Goal: Task Accomplishment & Management: Use online tool/utility

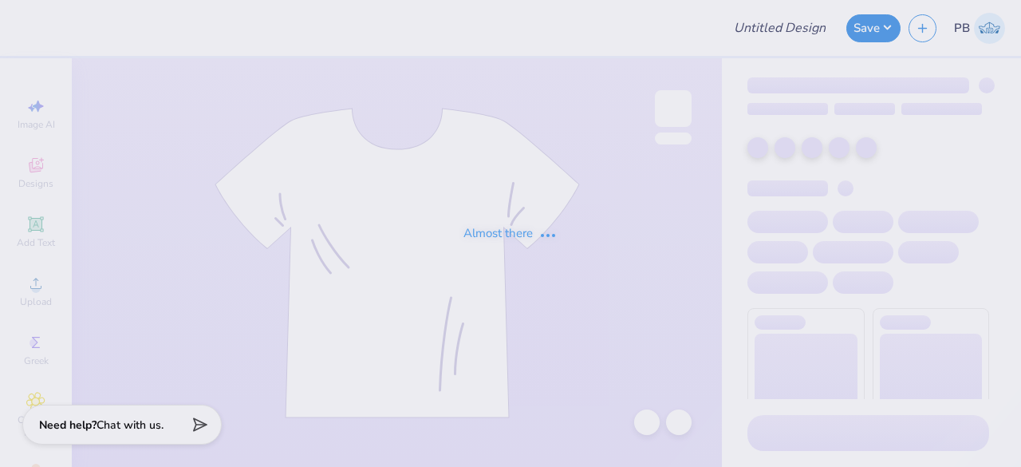
type input "Homecoming"
type input "36"
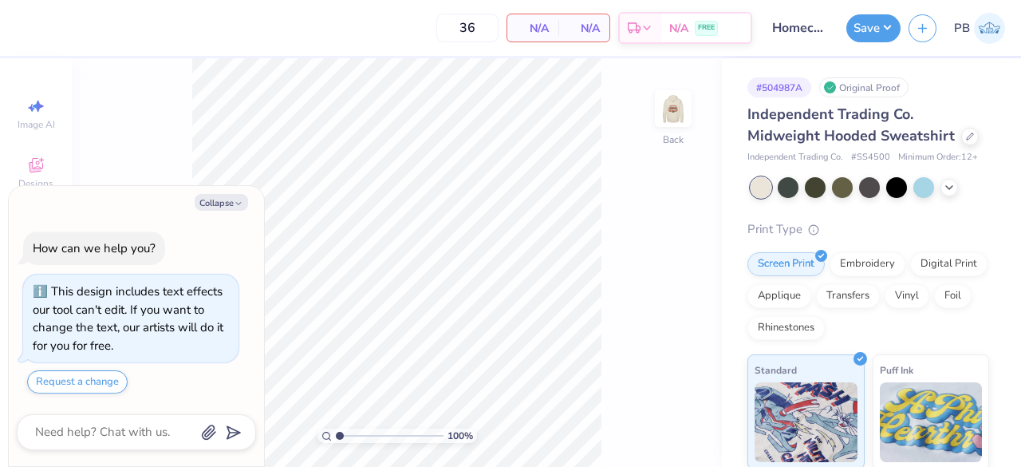
type textarea "x"
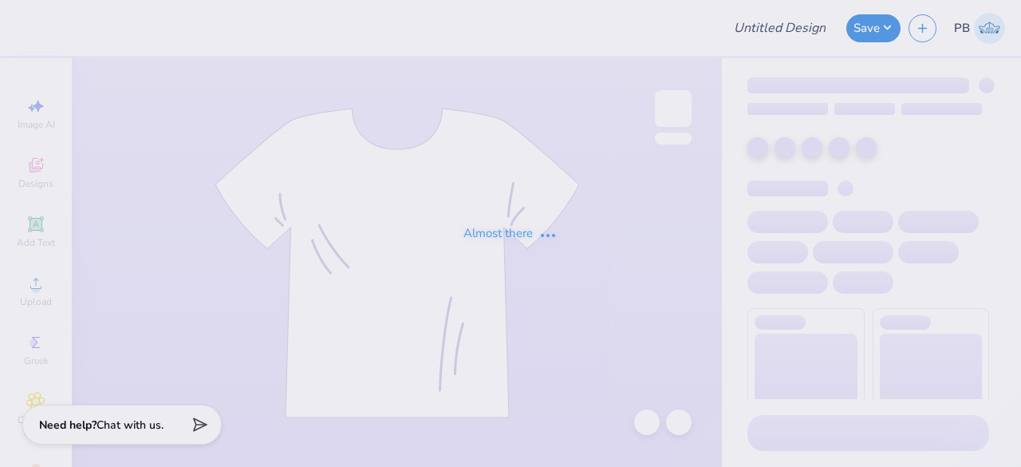
type input "Homecoming"
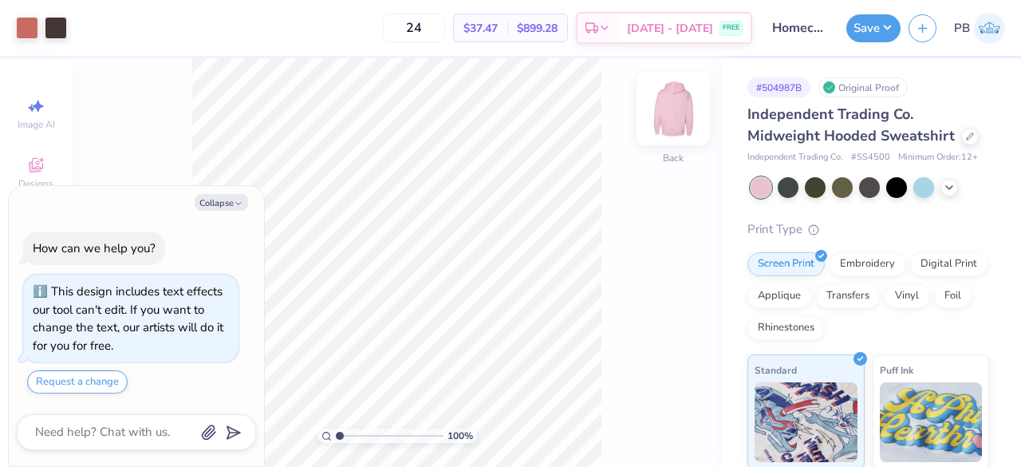
click at [680, 108] on img at bounding box center [673, 109] width 64 height 64
click at [204, 211] on button "Collapse" at bounding box center [221, 202] width 53 height 17
type textarea "x"
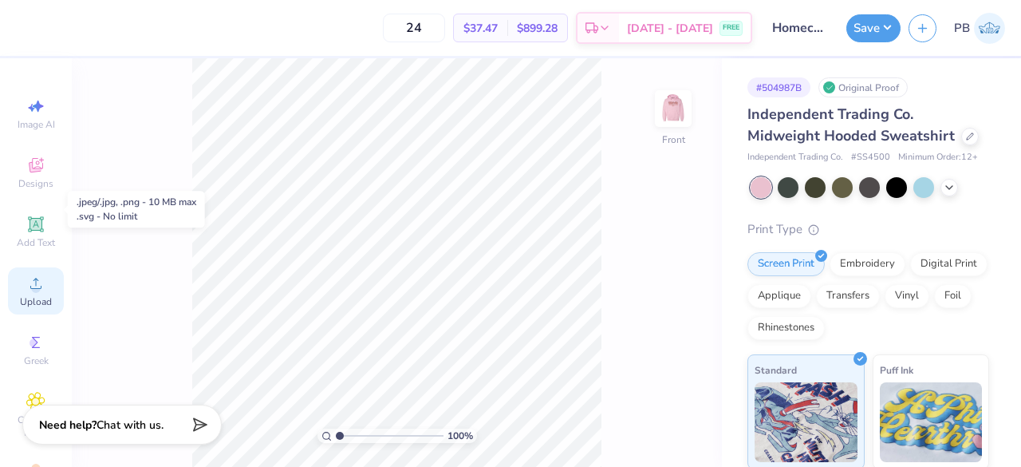
scroll to position [81, 0]
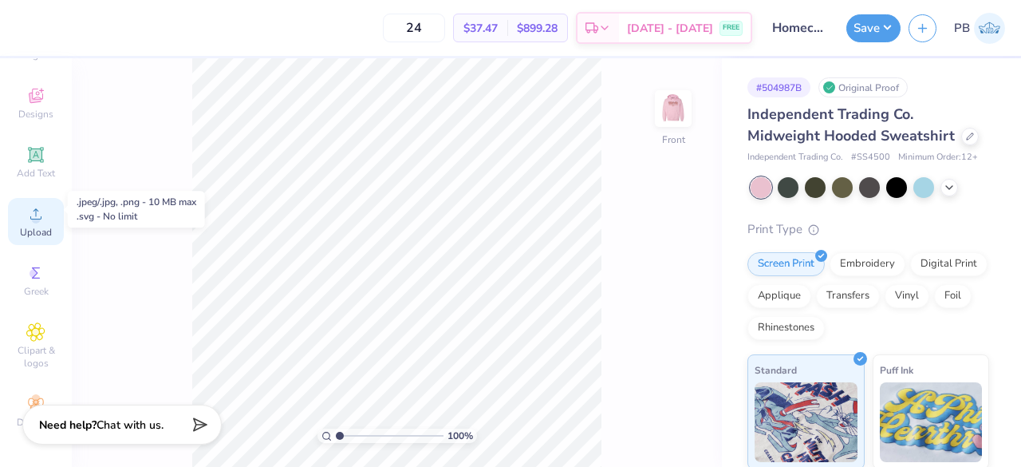
click at [37, 226] on span "Upload" at bounding box center [36, 232] width 32 height 13
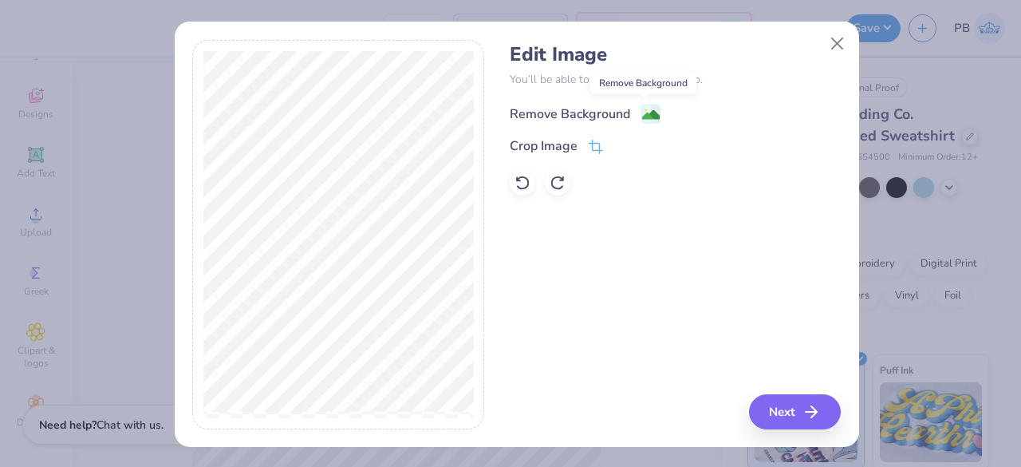
click at [642, 110] on image at bounding box center [651, 115] width 18 height 18
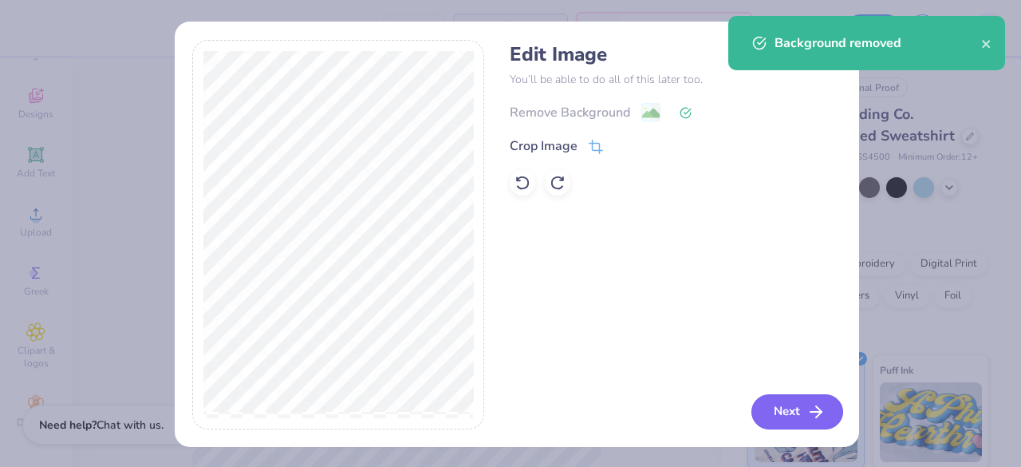
click at [798, 403] on button "Next" at bounding box center [797, 411] width 92 height 35
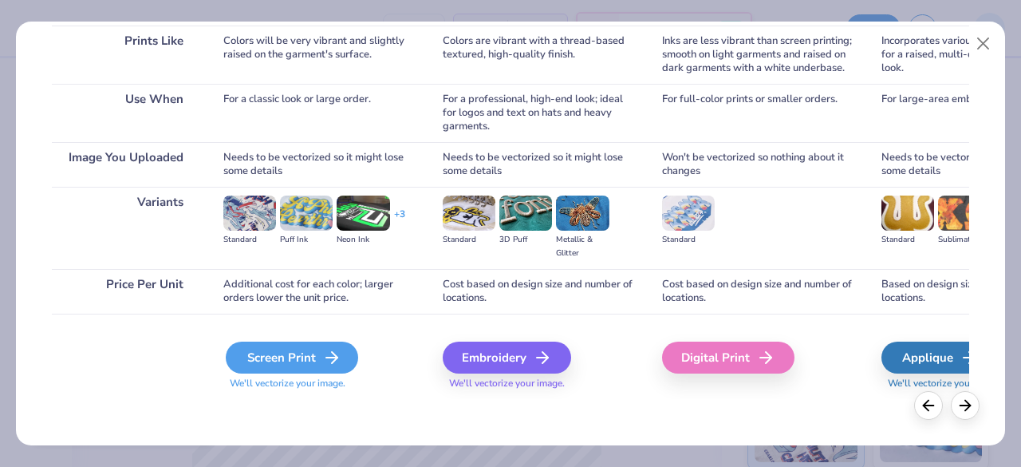
scroll to position [246, 0]
click at [306, 360] on div "Screen Print" at bounding box center [292, 358] width 132 height 32
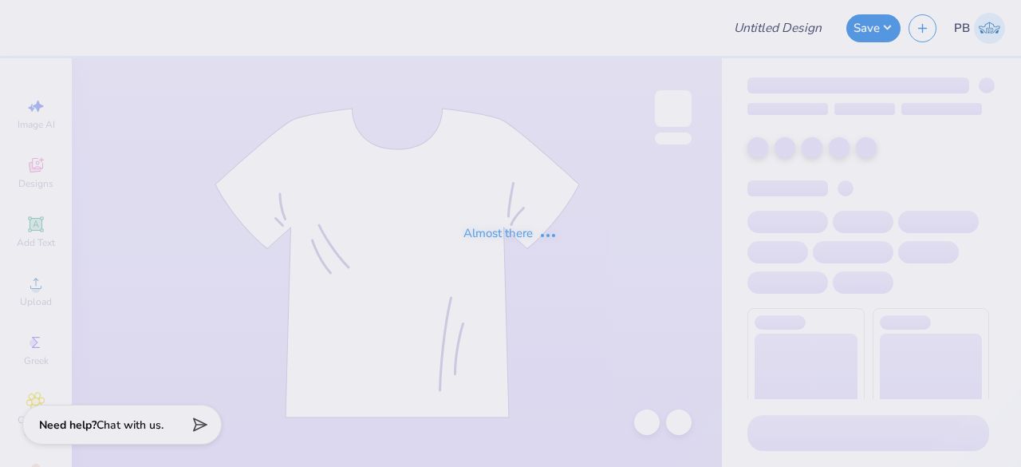
type input "Homecoming"
type input "24"
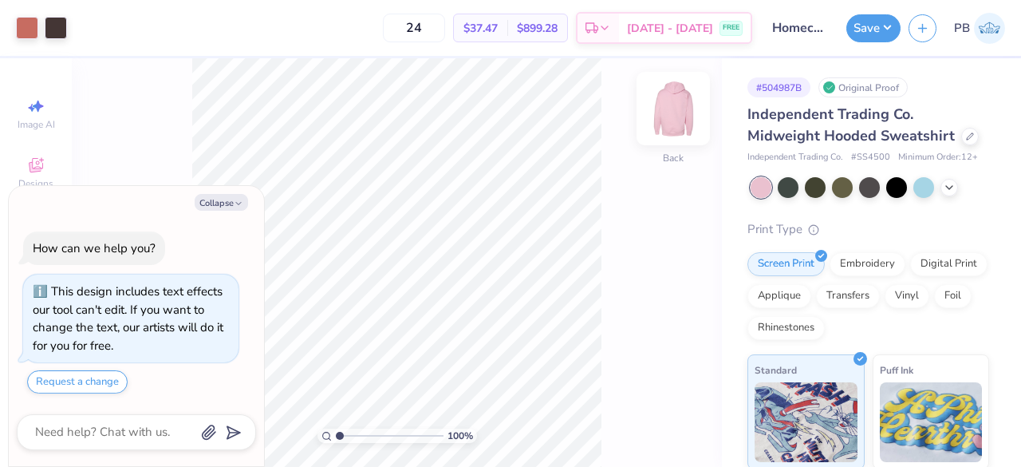
click at [680, 107] on img at bounding box center [673, 109] width 64 height 64
click at [234, 202] on icon "button" at bounding box center [239, 204] width 10 height 10
type textarea "x"
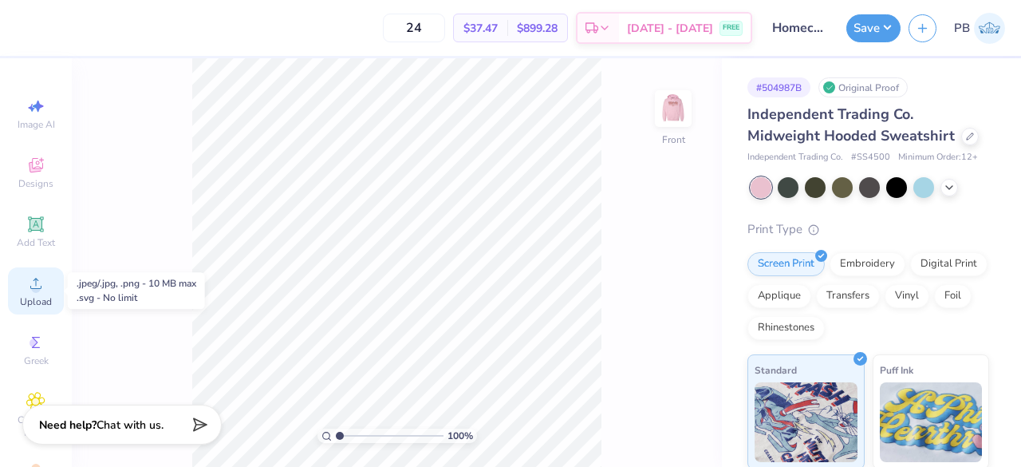
click at [33, 300] on span "Upload" at bounding box center [36, 301] width 32 height 13
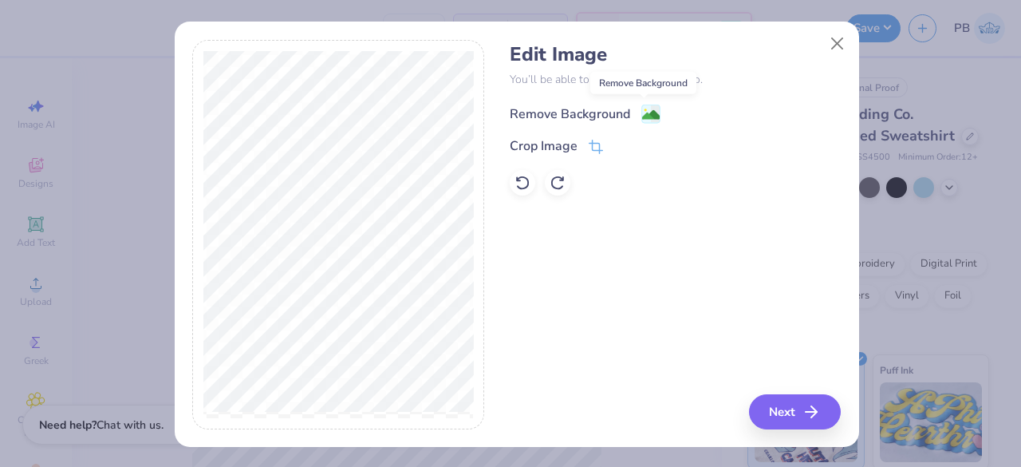
click at [642, 116] on image at bounding box center [651, 115] width 18 height 18
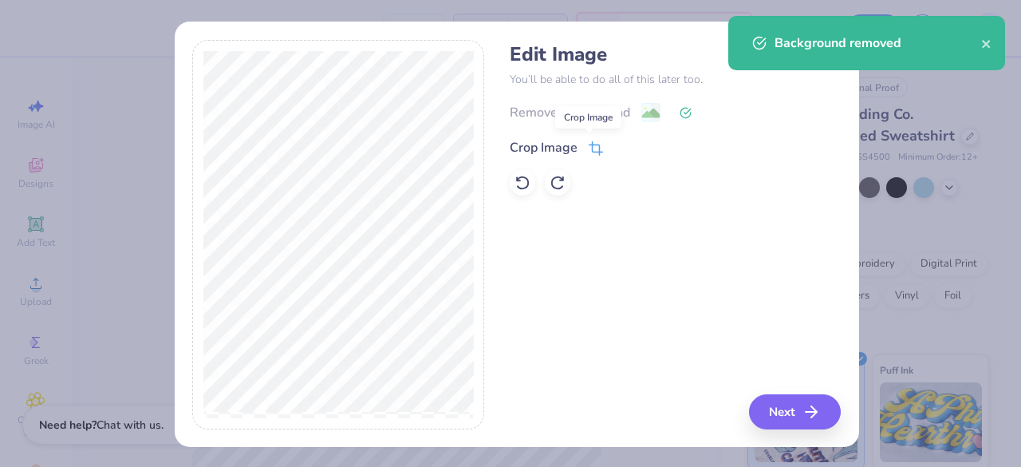
click at [589, 147] on icon at bounding box center [596, 148] width 14 height 14
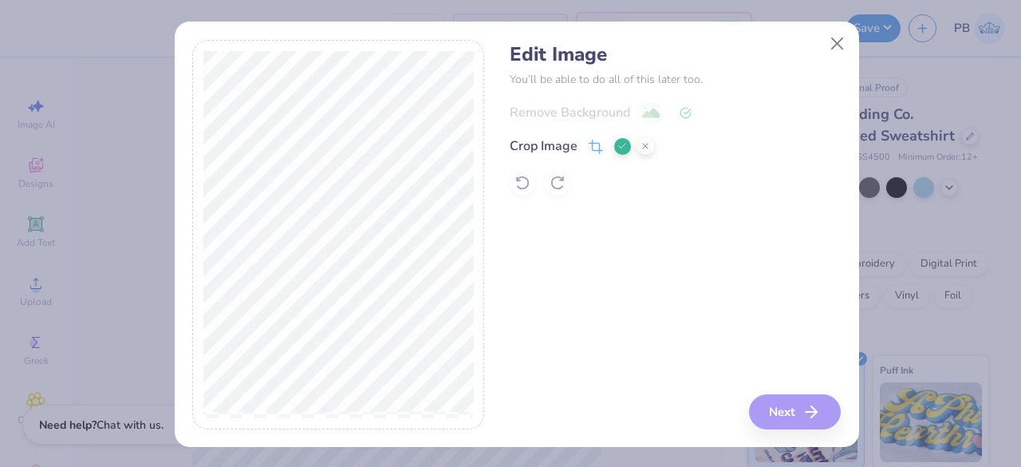
click at [580, 289] on div "Edit Image You’ll be able to do all of this later too. Remove Background Crop I…" at bounding box center [675, 234] width 331 height 389
click at [617, 138] on button at bounding box center [622, 146] width 17 height 17
click at [774, 411] on button "Next" at bounding box center [797, 411] width 92 height 35
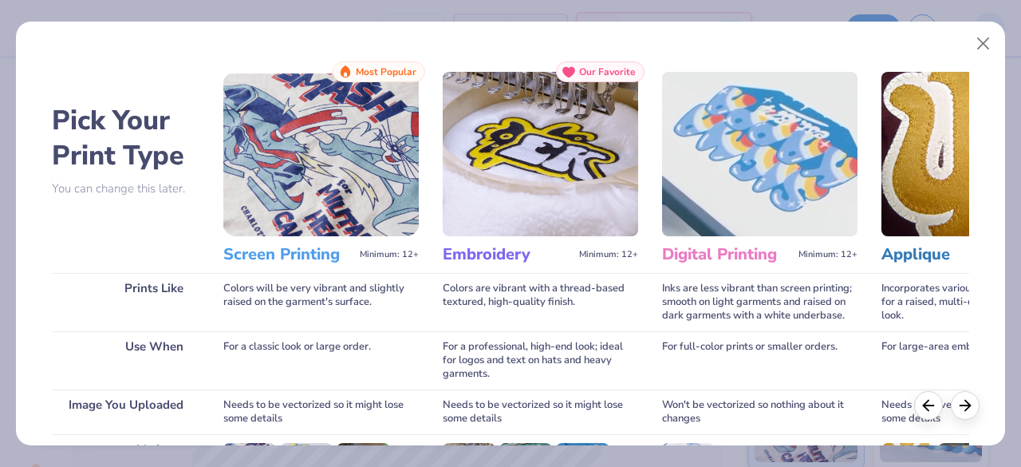
scroll to position [248, 0]
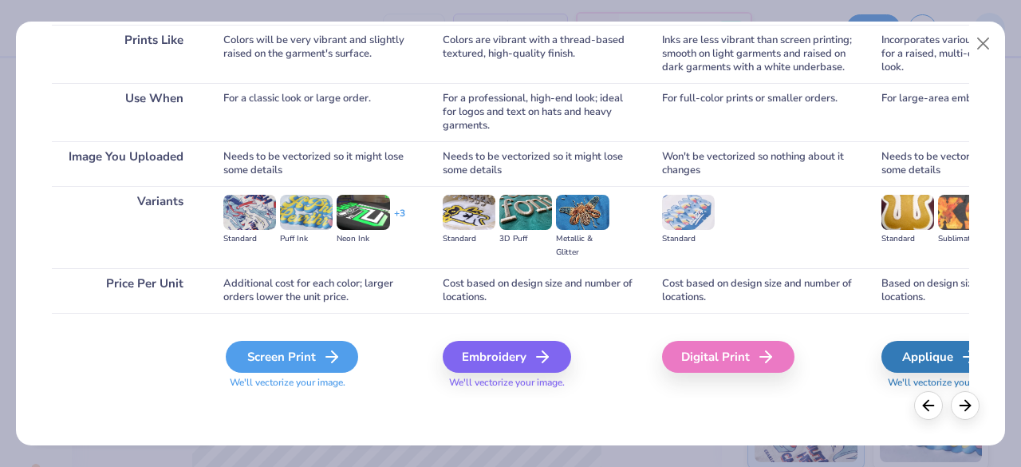
click at [306, 353] on div "Screen Print" at bounding box center [292, 357] width 132 height 32
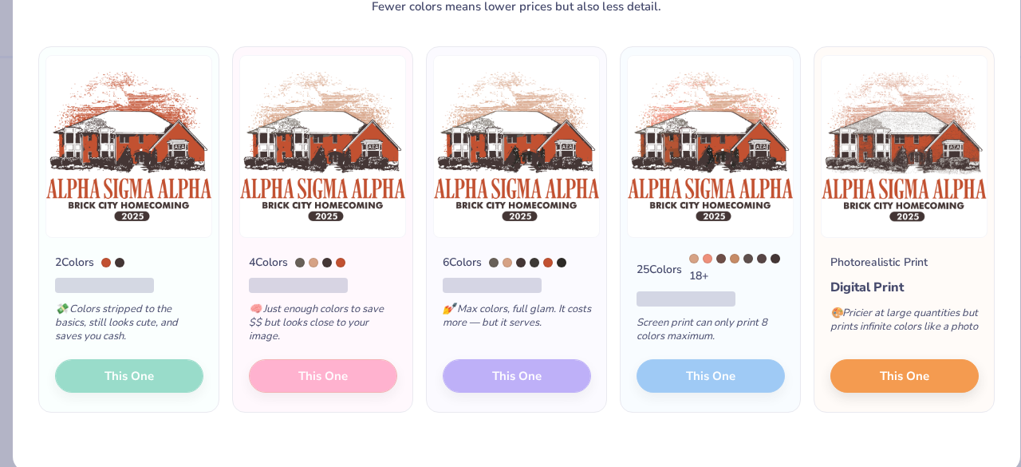
scroll to position [85, 0]
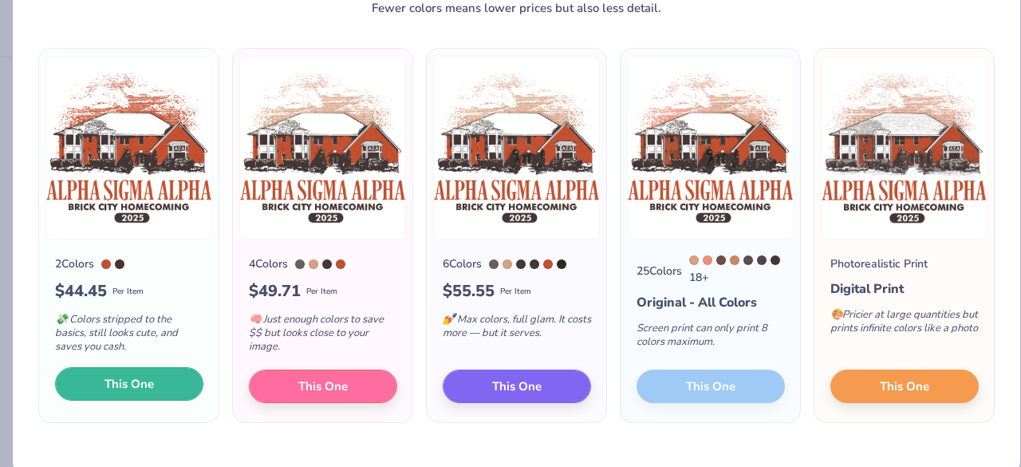
click at [142, 376] on span "This One" at bounding box center [128, 384] width 49 height 18
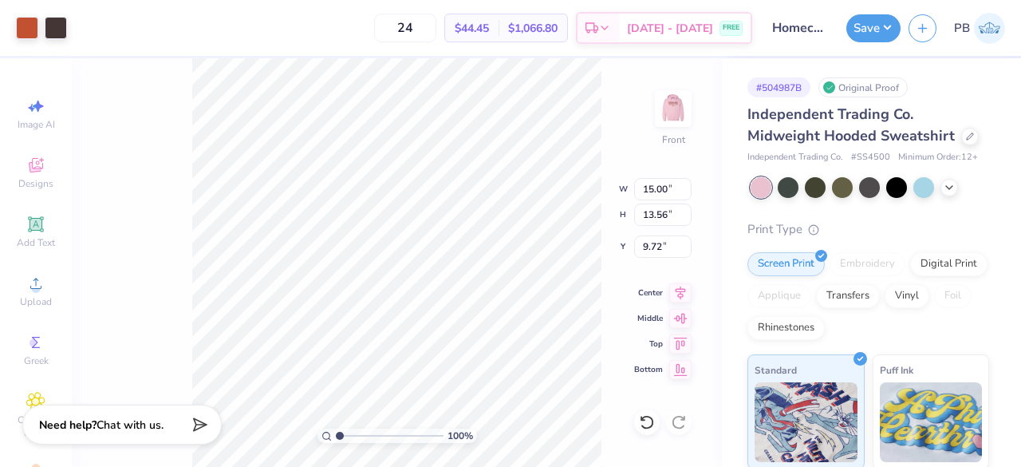
drag, startPoint x: 407, startPoint y: 318, endPoint x: 411, endPoint y: 270, distance: 48.0
click at [411, 270] on div at bounding box center [510, 233] width 1021 height 467
type input "6.00"
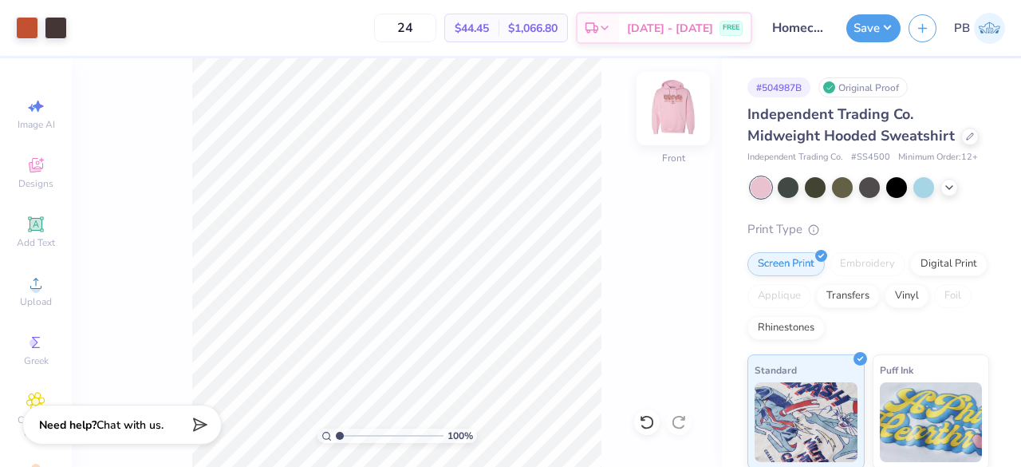
click at [688, 104] on img at bounding box center [673, 109] width 64 height 64
click at [686, 117] on img at bounding box center [673, 109] width 64 height 64
click at [29, 36] on div at bounding box center [27, 26] width 22 height 22
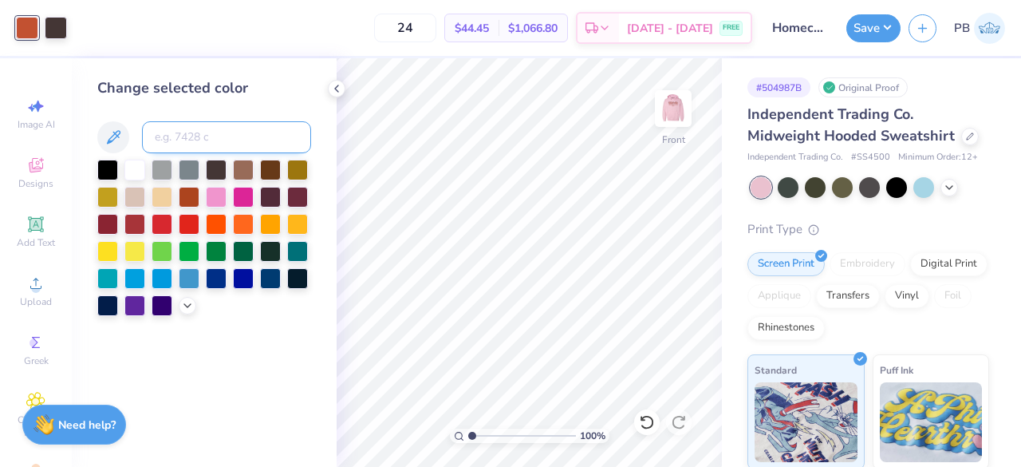
click at [248, 133] on input at bounding box center [226, 137] width 169 height 32
type input "7607"
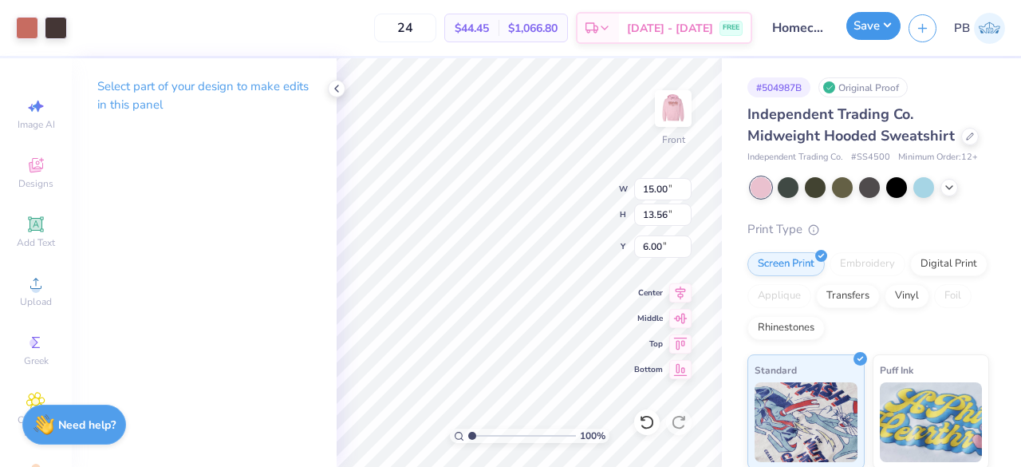
click at [873, 26] on button "Save" at bounding box center [873, 26] width 54 height 28
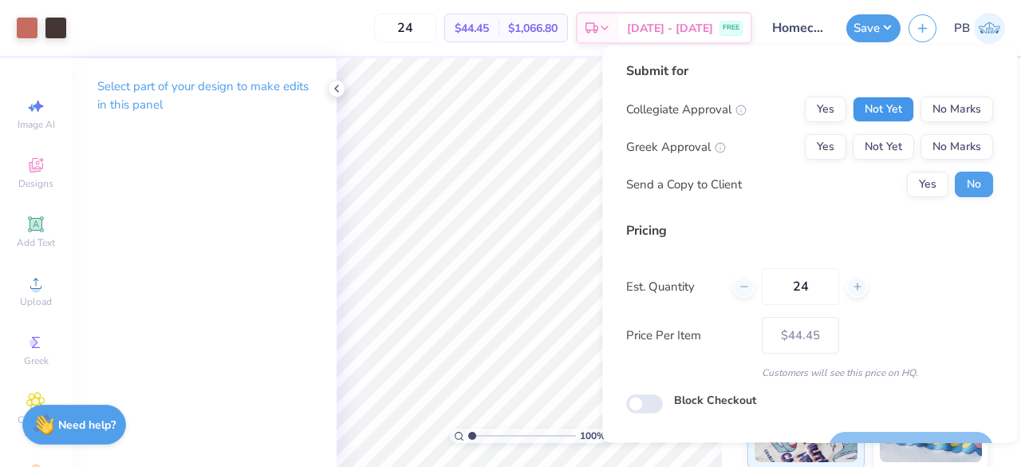
click at [885, 108] on button "Not Yet" at bounding box center [883, 110] width 61 height 26
click at [893, 158] on button "Not Yet" at bounding box center [883, 147] width 61 height 26
click at [855, 416] on div "Save as new revision" at bounding box center [911, 439] width 164 height 50
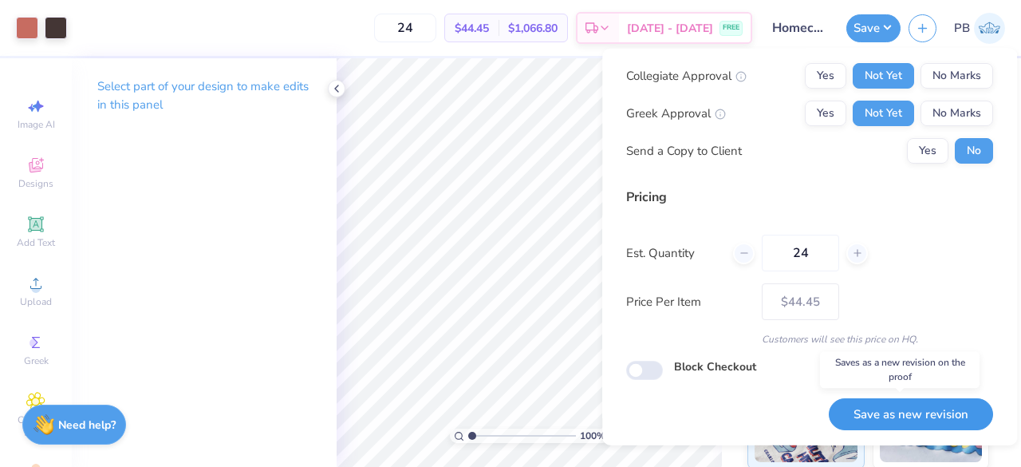
click at [884, 408] on button "Save as new revision" at bounding box center [911, 413] width 164 height 33
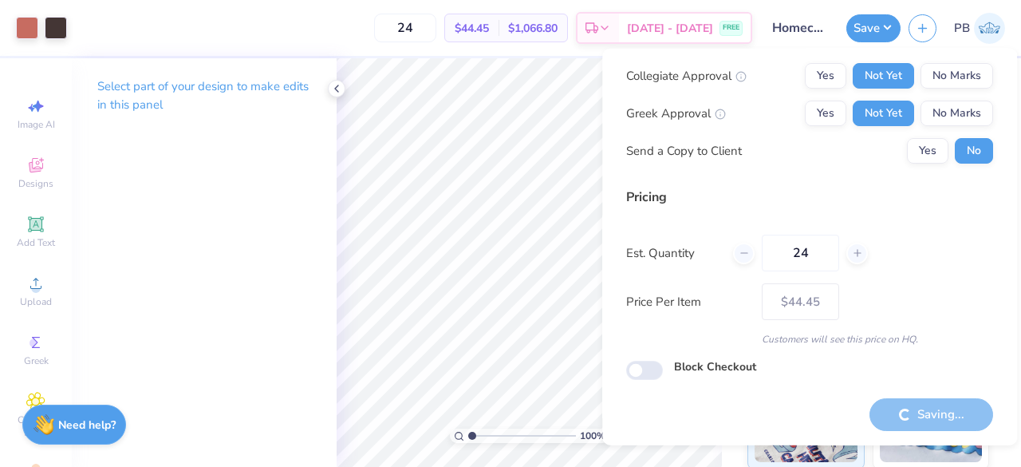
type input "– –"
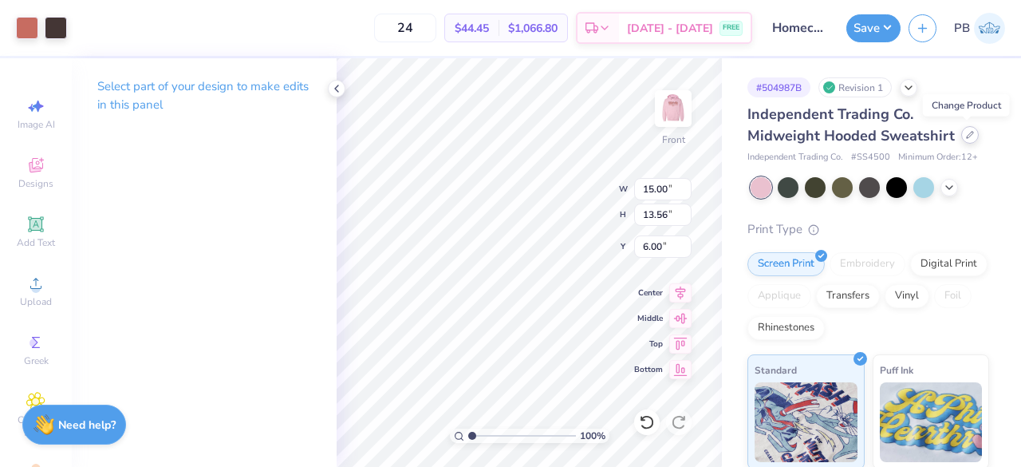
click at [969, 133] on icon at bounding box center [970, 135] width 8 height 8
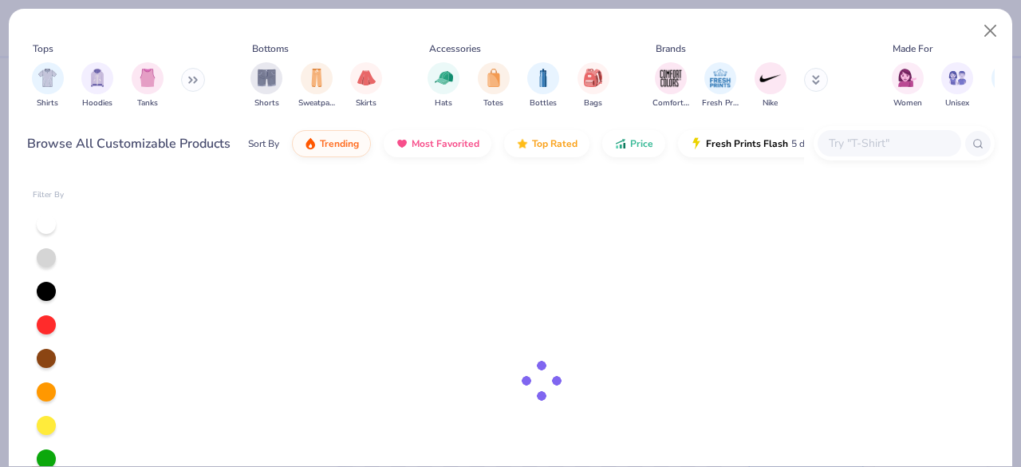
click at [904, 147] on input "text" at bounding box center [888, 143] width 123 height 18
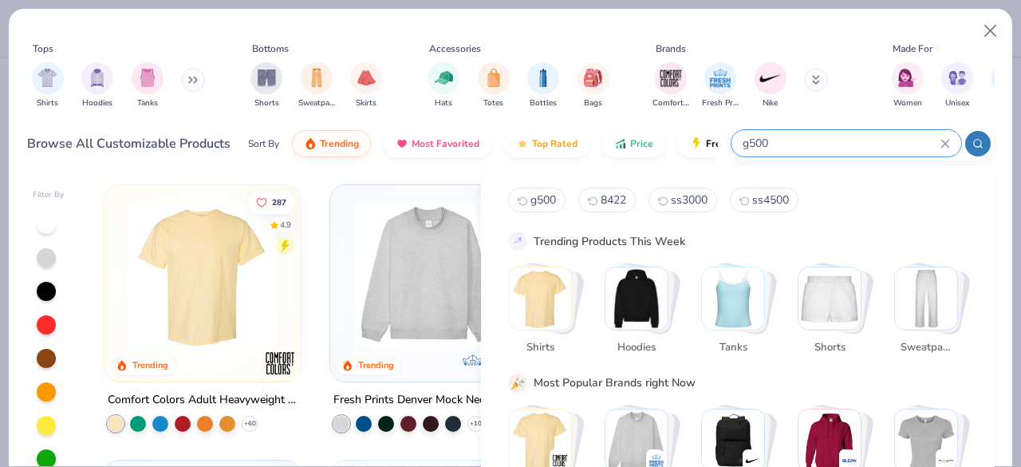
type input "g500"
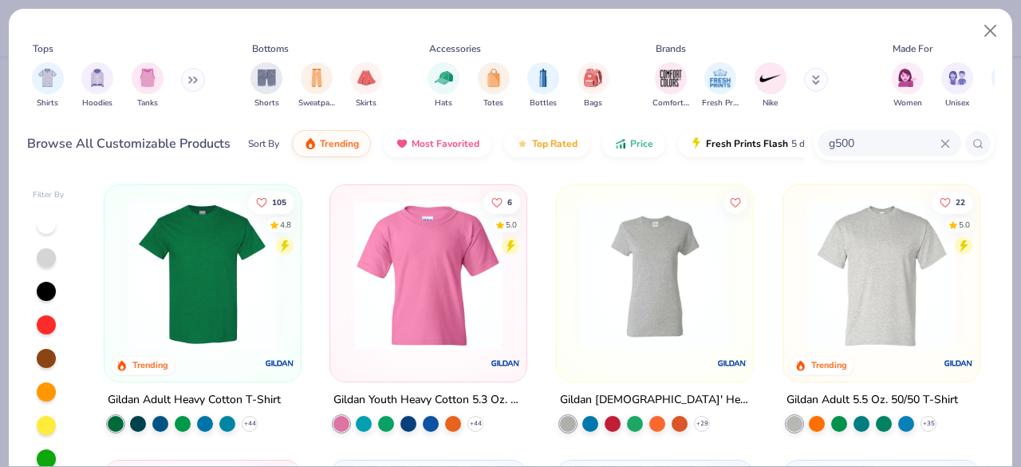
click at [220, 294] on img at bounding box center [202, 275] width 164 height 148
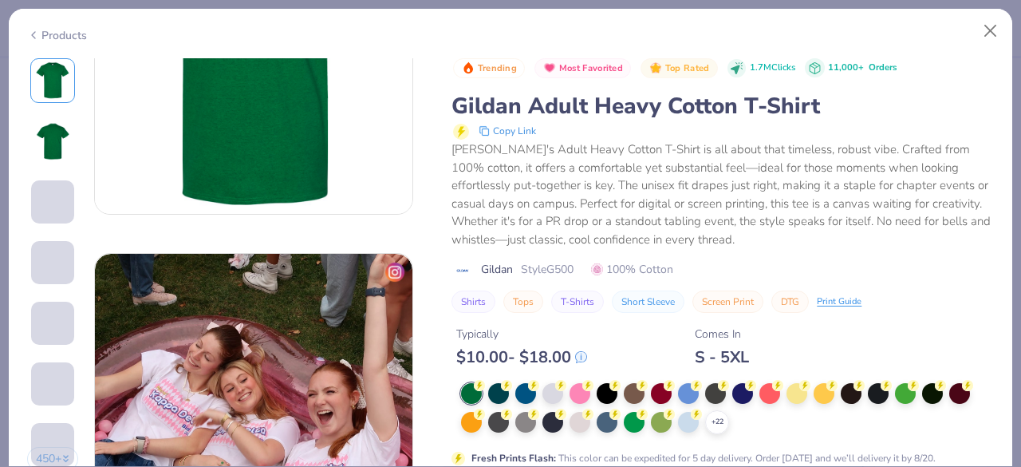
scroll to position [723, 0]
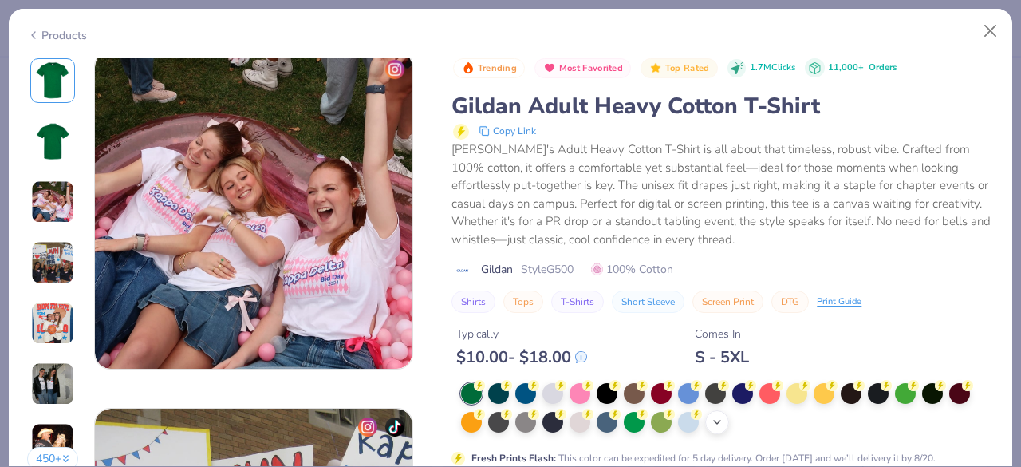
click at [721, 416] on icon at bounding box center [717, 422] width 13 height 13
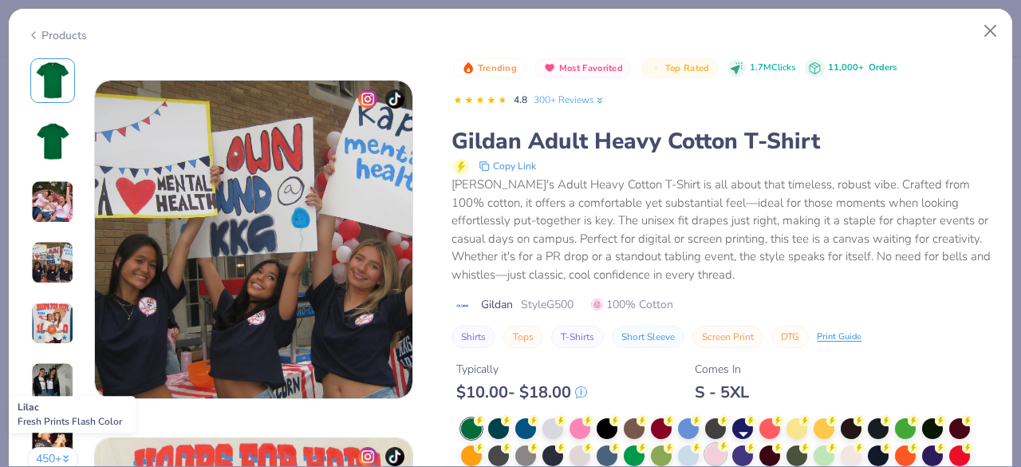
scroll to position [1252, 0]
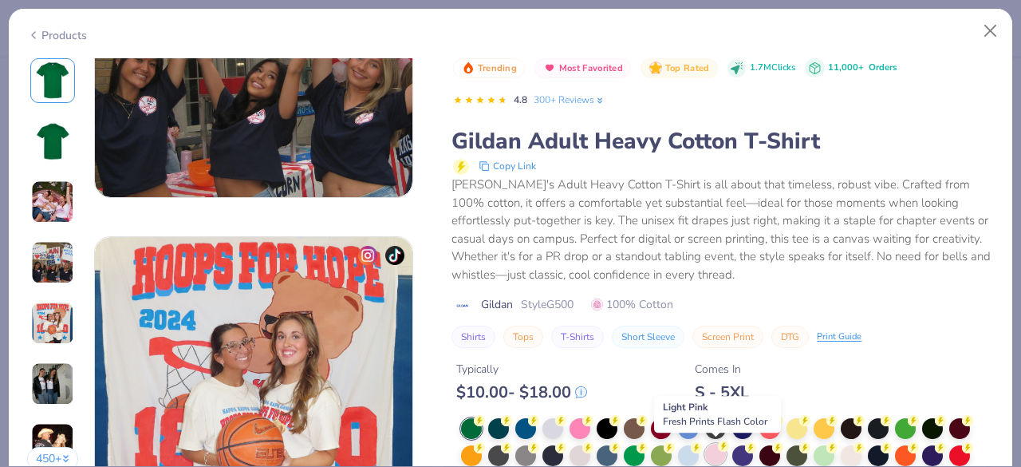
click at [716, 445] on div at bounding box center [715, 453] width 21 height 21
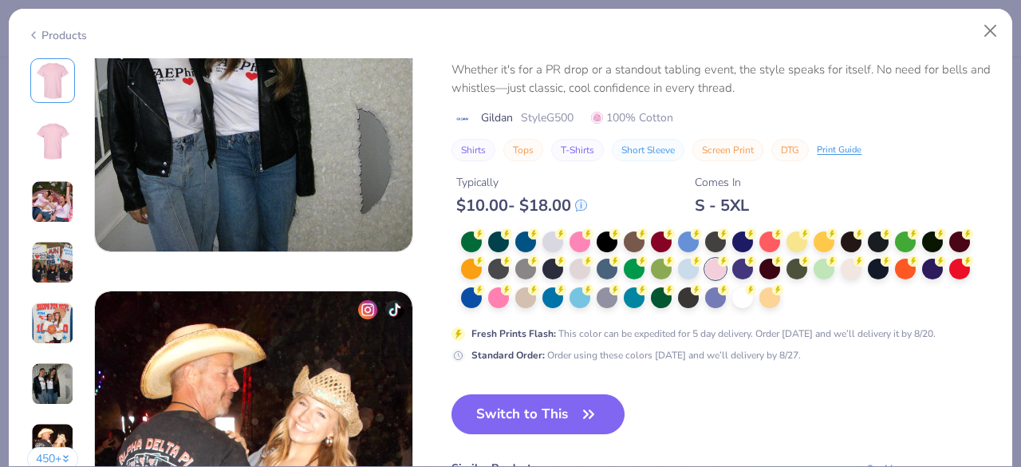
scroll to position [1888, 0]
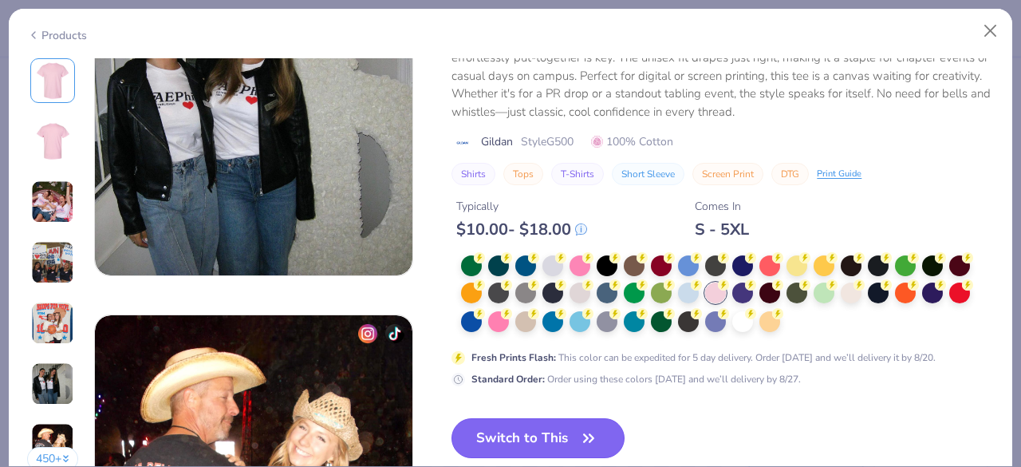
click at [532, 429] on button "Switch to This" at bounding box center [537, 438] width 173 height 40
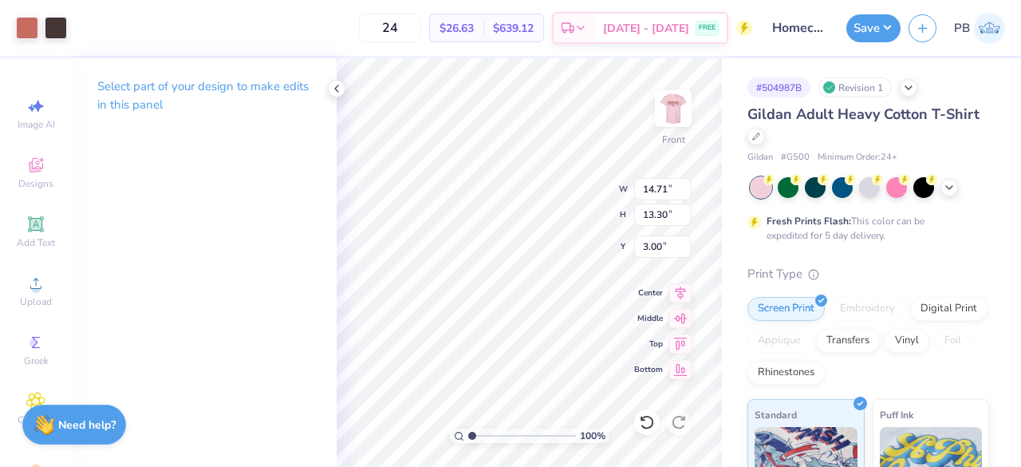
type input "3.00"
click at [668, 110] on img at bounding box center [673, 109] width 64 height 64
click at [421, 25] on input "24" at bounding box center [390, 28] width 62 height 29
type input "2"
type input "36"
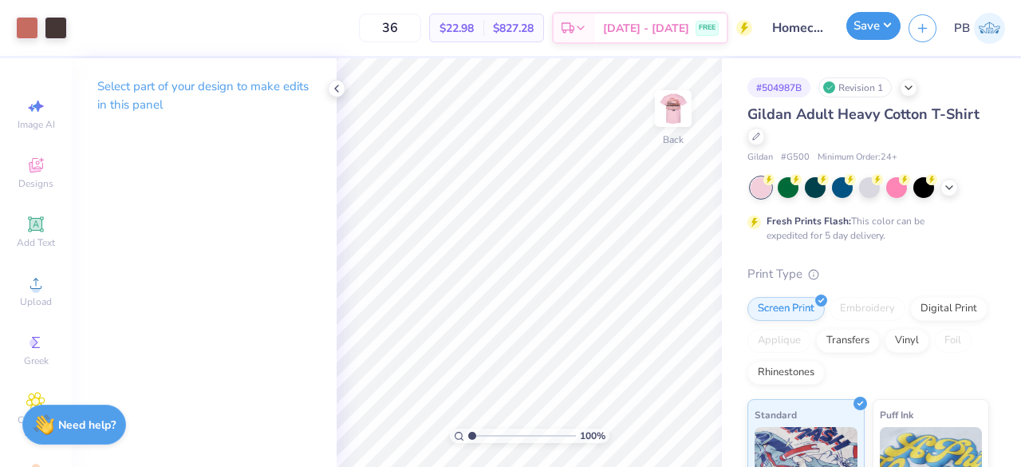
click at [873, 26] on button "Save" at bounding box center [873, 26] width 54 height 28
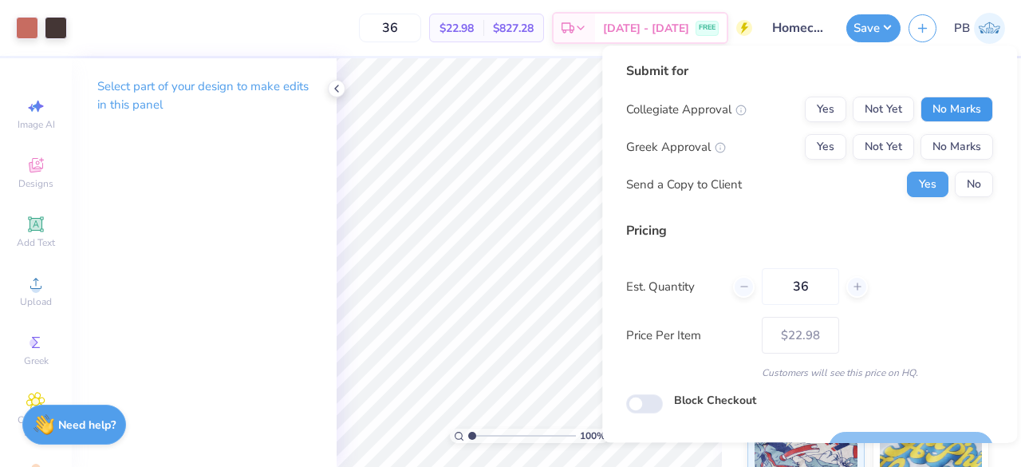
click at [956, 118] on button "No Marks" at bounding box center [956, 110] width 73 height 26
drag, startPoint x: 893, startPoint y: 143, endPoint x: 970, endPoint y: 187, distance: 88.7
click at [970, 187] on div "Collegiate Approval Yes Not Yet No Marks Greek Approval Yes Not Yet No Marks Se…" at bounding box center [809, 147] width 367 height 101
click at [970, 187] on button "No" at bounding box center [974, 184] width 38 height 26
click at [886, 154] on button "Not Yet" at bounding box center [883, 147] width 61 height 26
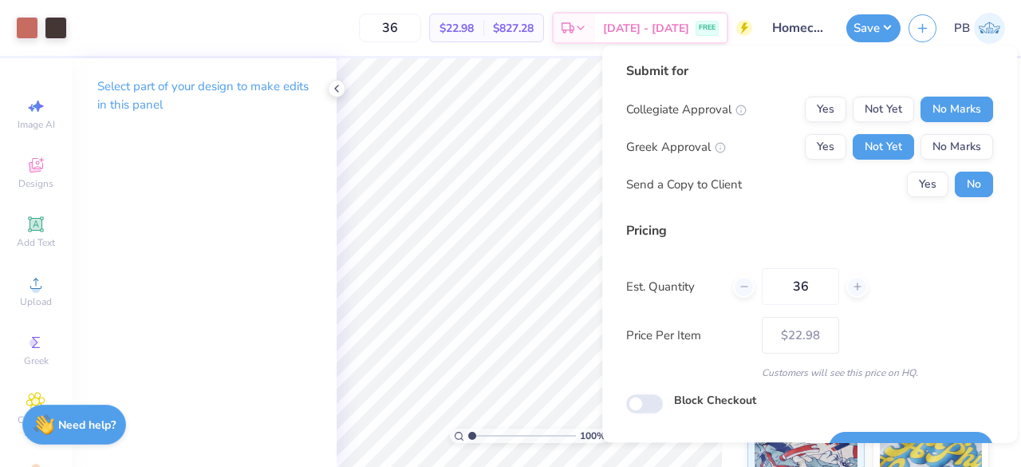
scroll to position [37, 0]
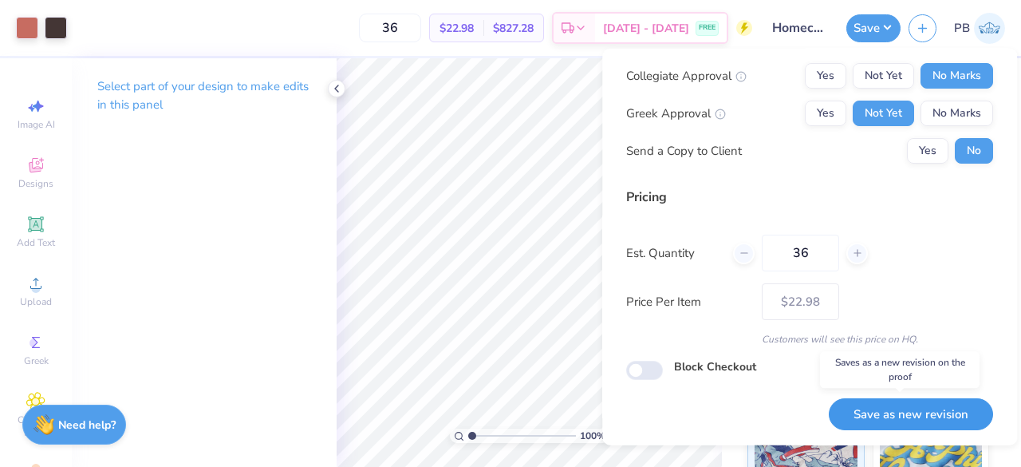
click at [881, 410] on button "Save as new revision" at bounding box center [911, 413] width 164 height 33
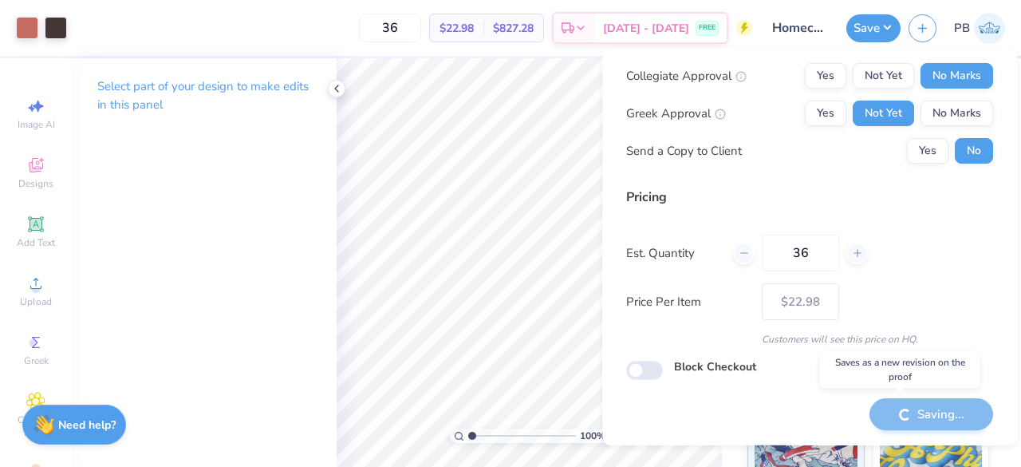
type input "– –"
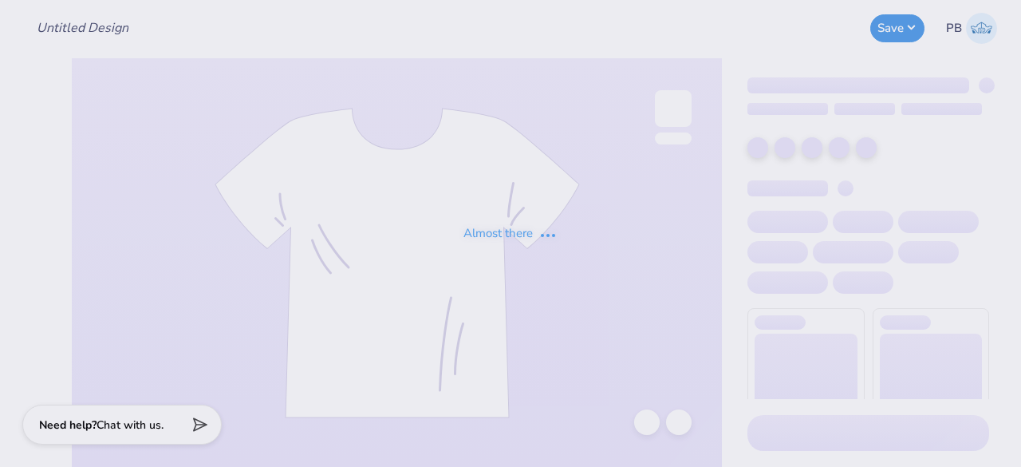
type input "Homecoming"
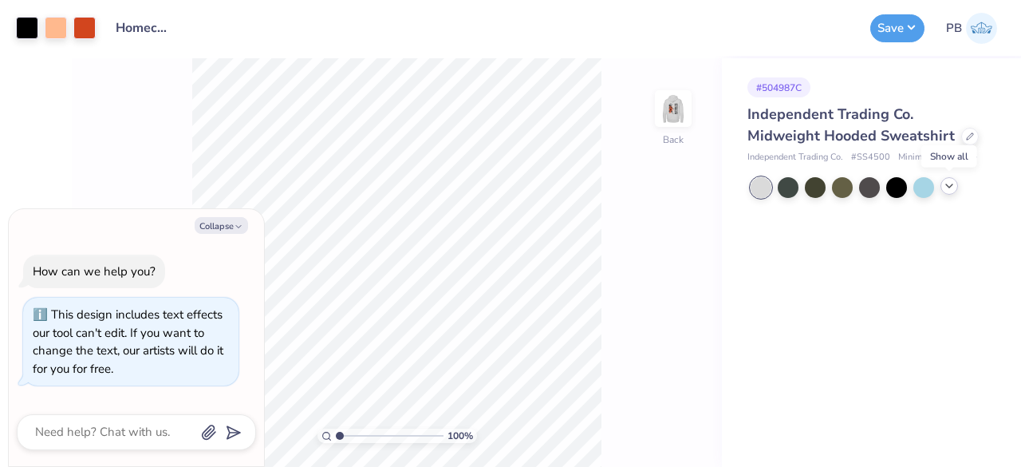
click at [948, 189] on icon at bounding box center [949, 185] width 13 height 13
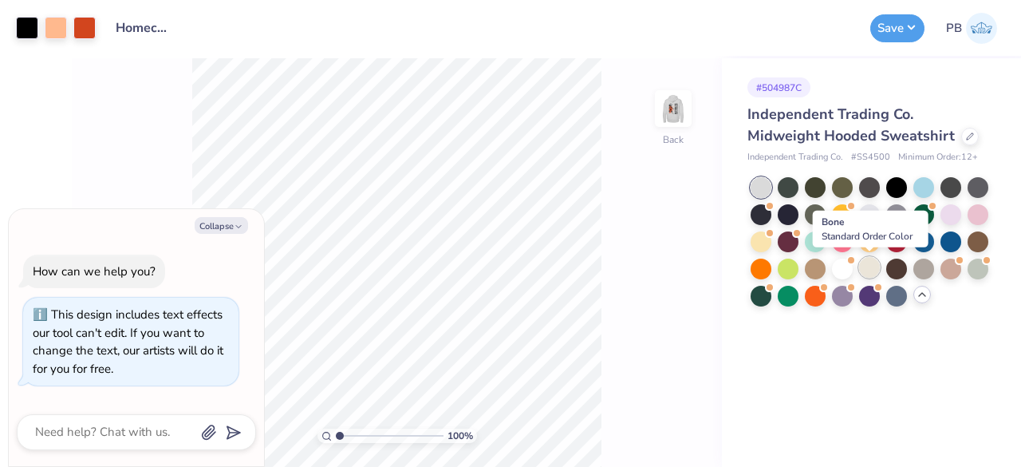
click at [869, 277] on div at bounding box center [869, 267] width 21 height 21
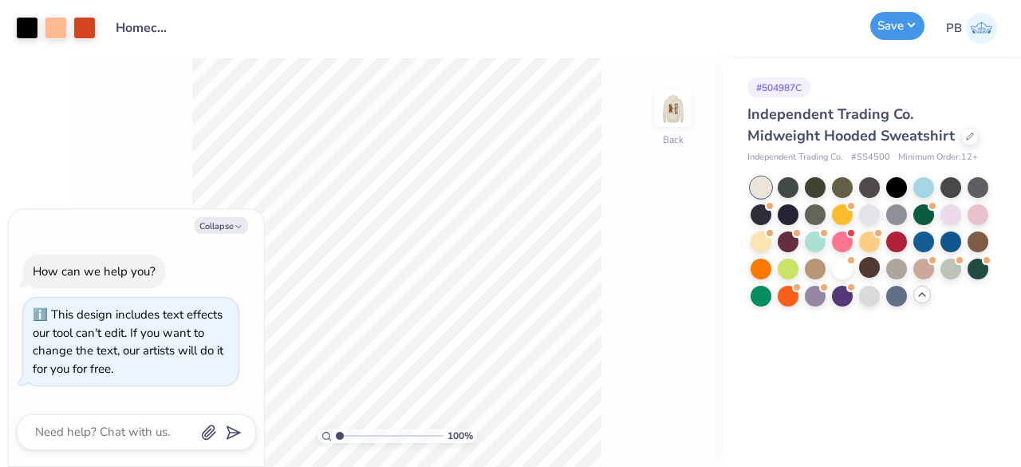
click at [913, 29] on button "Save" at bounding box center [897, 26] width 54 height 28
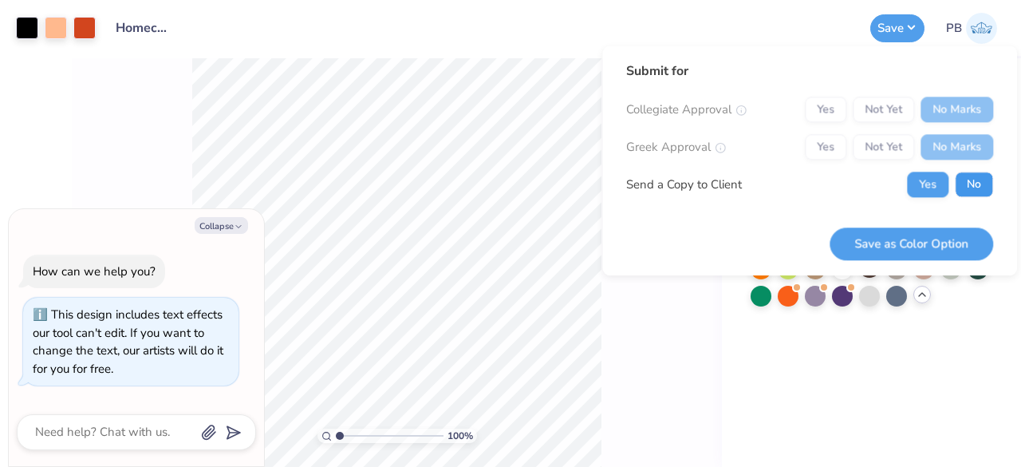
click at [972, 181] on button "No" at bounding box center [974, 184] width 38 height 26
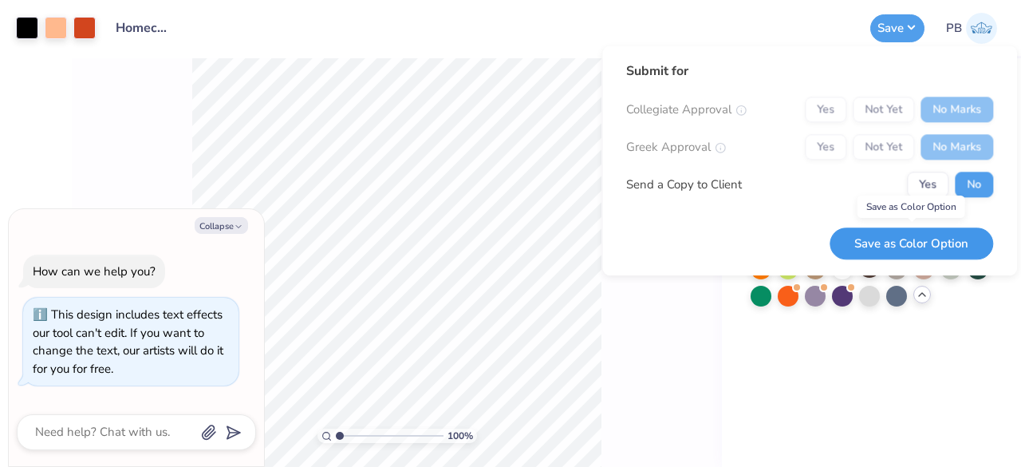
click at [924, 244] on button "Save as Color Option" at bounding box center [912, 243] width 164 height 33
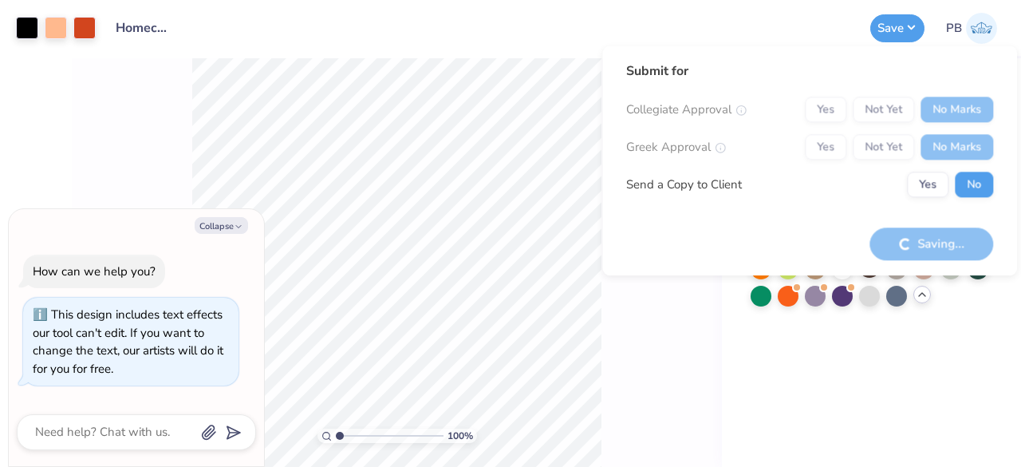
type textarea "x"
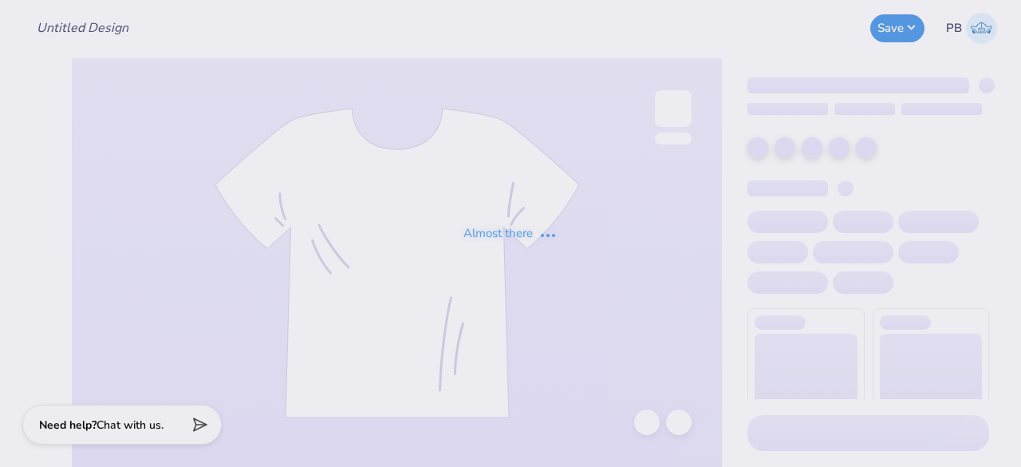
type input "Homecoming"
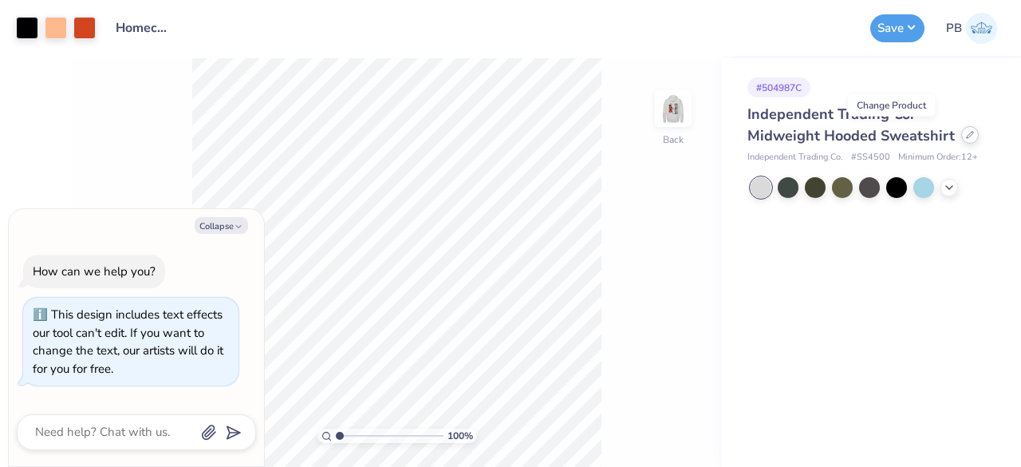
click at [961, 139] on div at bounding box center [970, 135] width 18 height 18
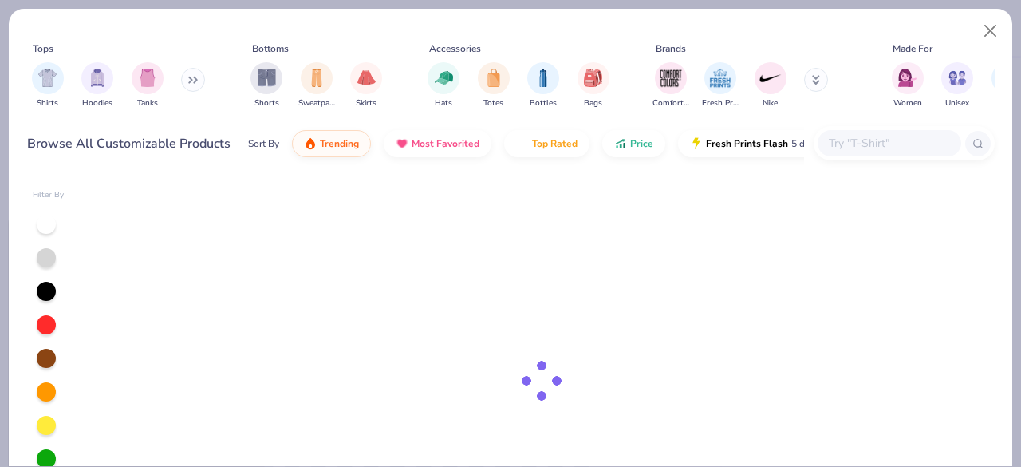
type textarea "x"
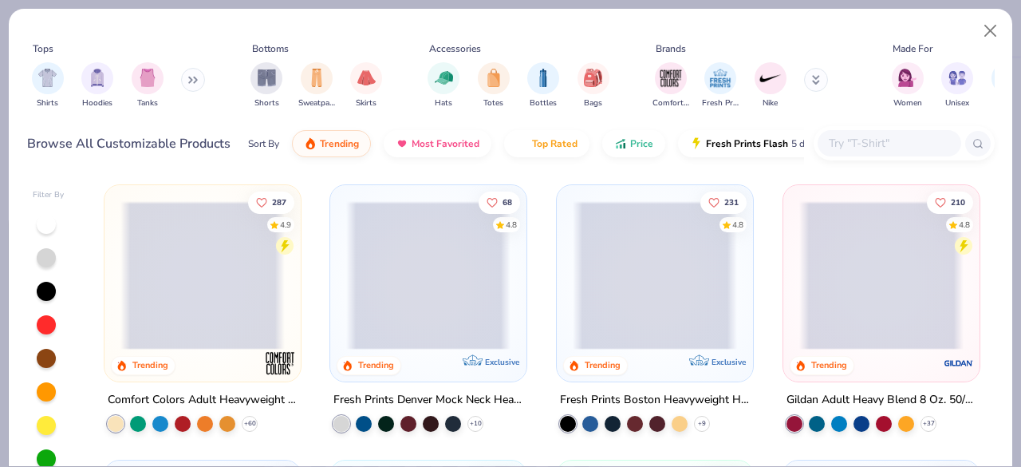
click at [867, 142] on input "text" at bounding box center [888, 143] width 123 height 18
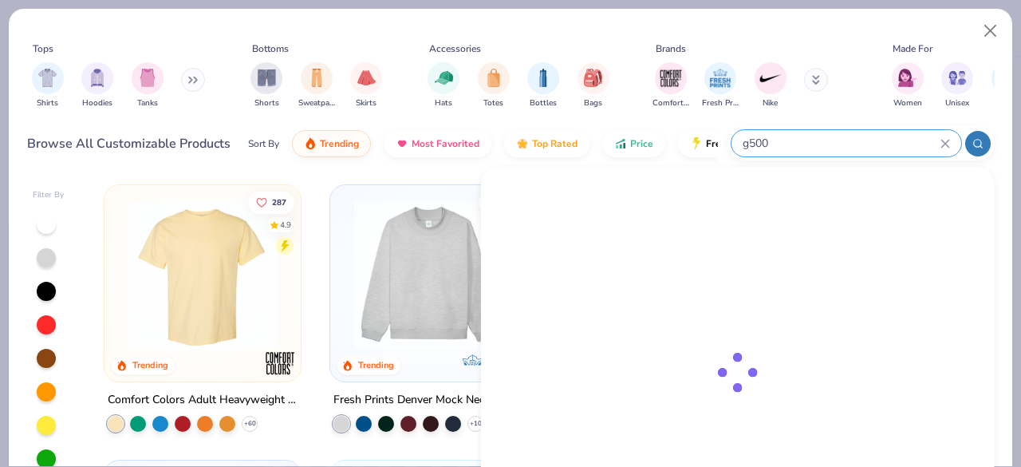
type input "g500"
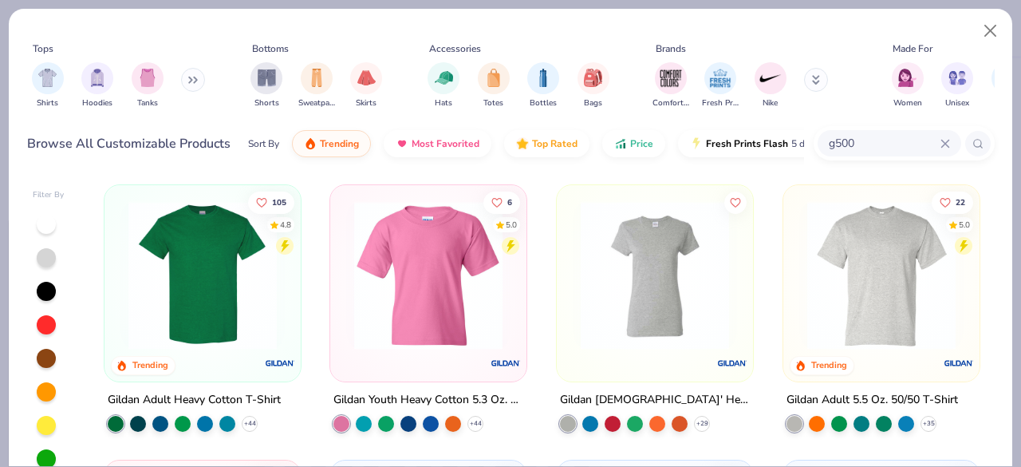
click at [220, 261] on img at bounding box center [202, 275] width 164 height 148
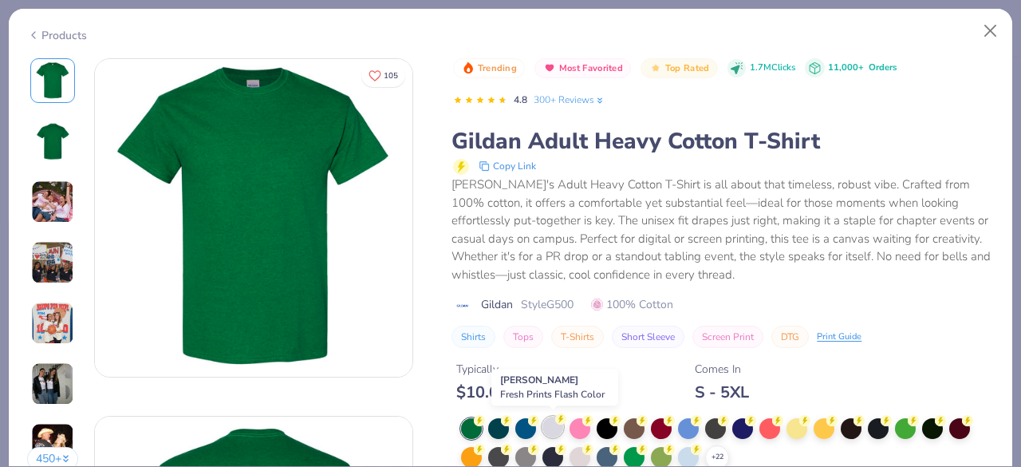
click at [555, 422] on div at bounding box center [552, 426] width 21 height 21
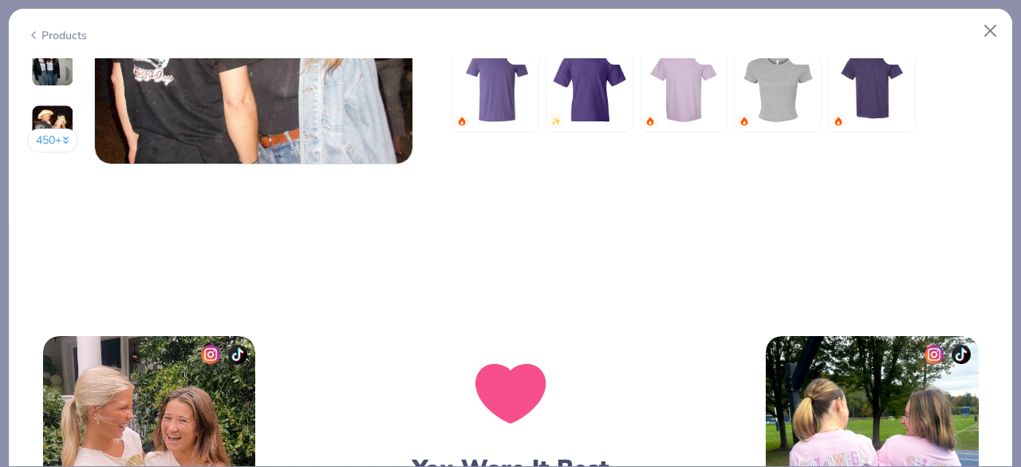
scroll to position [2068, 0]
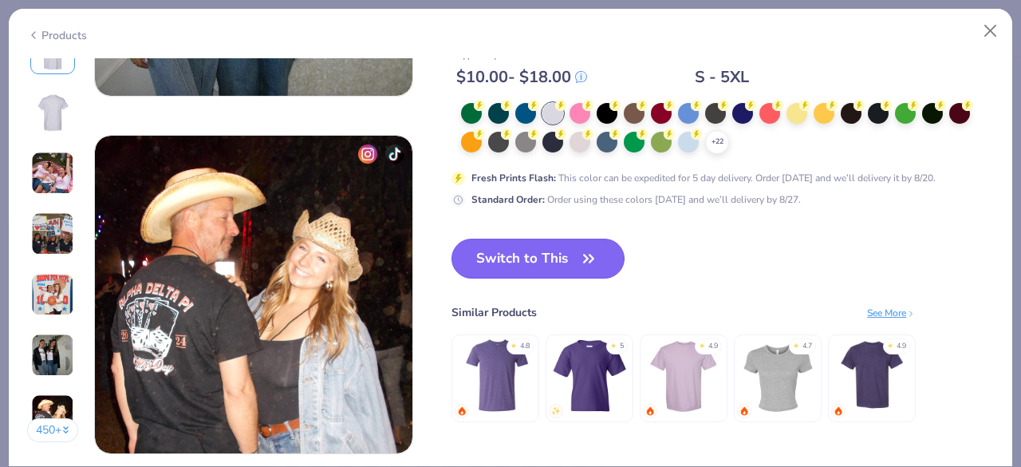
click at [538, 266] on button "Switch to This" at bounding box center [537, 258] width 173 height 40
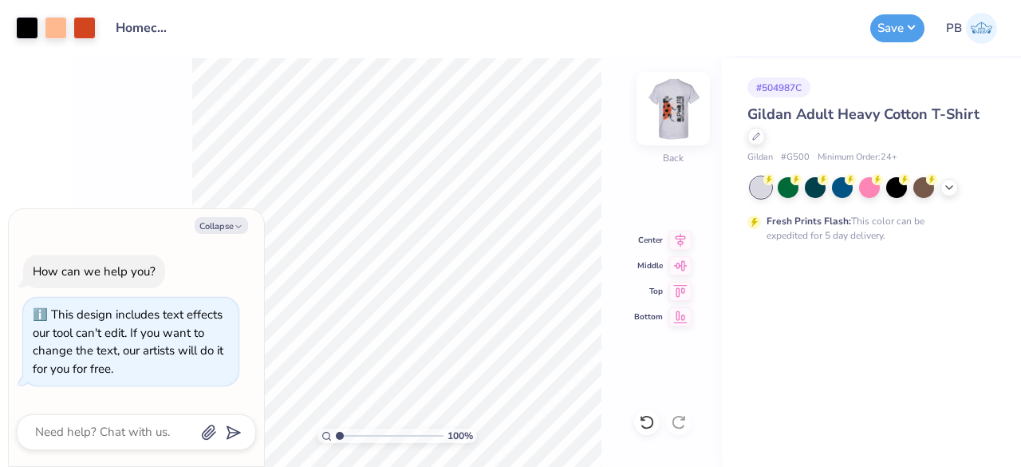
click at [673, 115] on img at bounding box center [673, 109] width 64 height 64
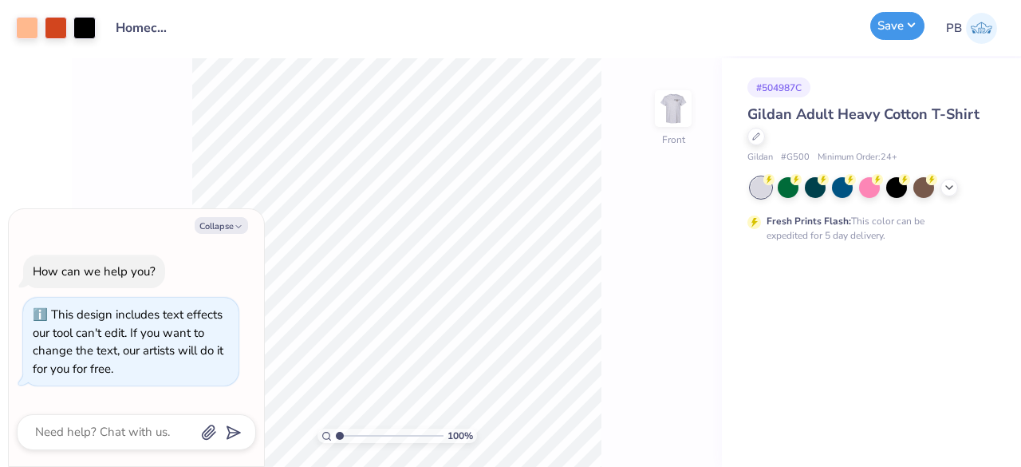
click at [886, 34] on button "Save" at bounding box center [897, 26] width 54 height 28
click at [905, 30] on button "Save" at bounding box center [897, 26] width 54 height 28
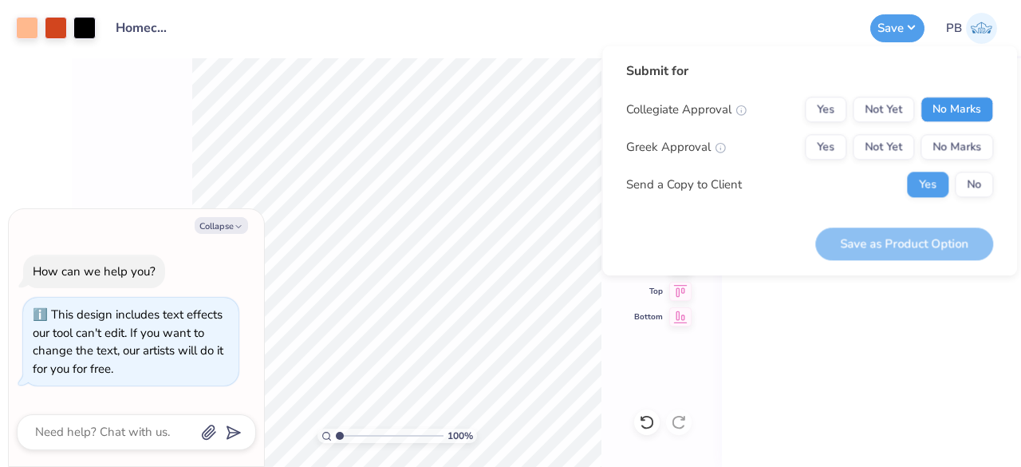
click at [966, 107] on button "No Marks" at bounding box center [956, 110] width 73 height 26
drag, startPoint x: 970, startPoint y: 155, endPoint x: 971, endPoint y: 187, distance: 31.9
click at [971, 187] on div "Collegiate Approval Yes Not Yet No Marks Greek Approval Yes Not Yet No Marks Se…" at bounding box center [809, 147] width 367 height 101
click at [971, 187] on button "No" at bounding box center [974, 184] width 38 height 26
click at [972, 135] on button "No Marks" at bounding box center [956, 147] width 73 height 26
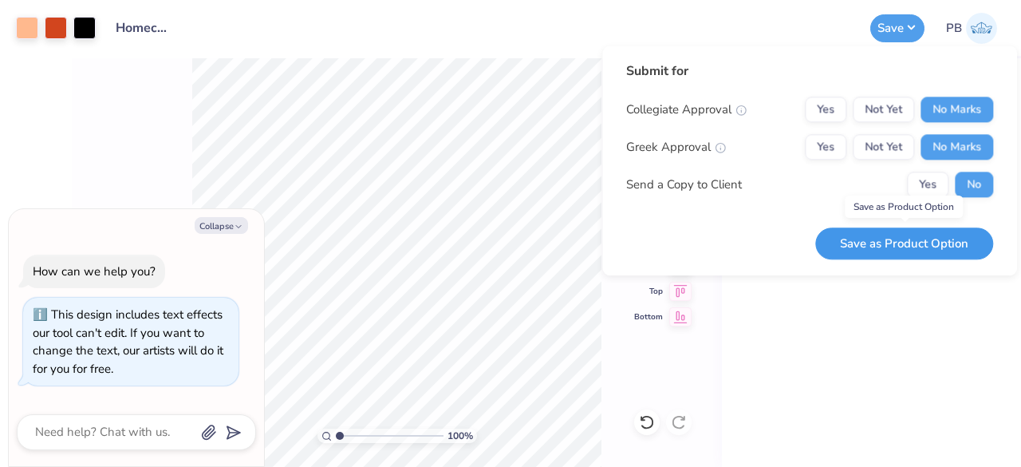
click at [876, 234] on button "Save as Product Option" at bounding box center [904, 243] width 178 height 33
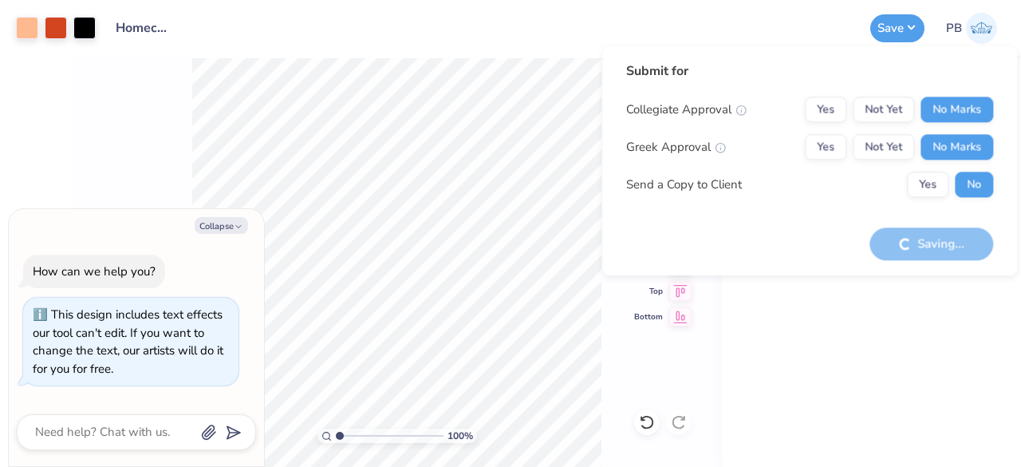
type textarea "x"
